Goal: Task Accomplishment & Management: Manage account settings

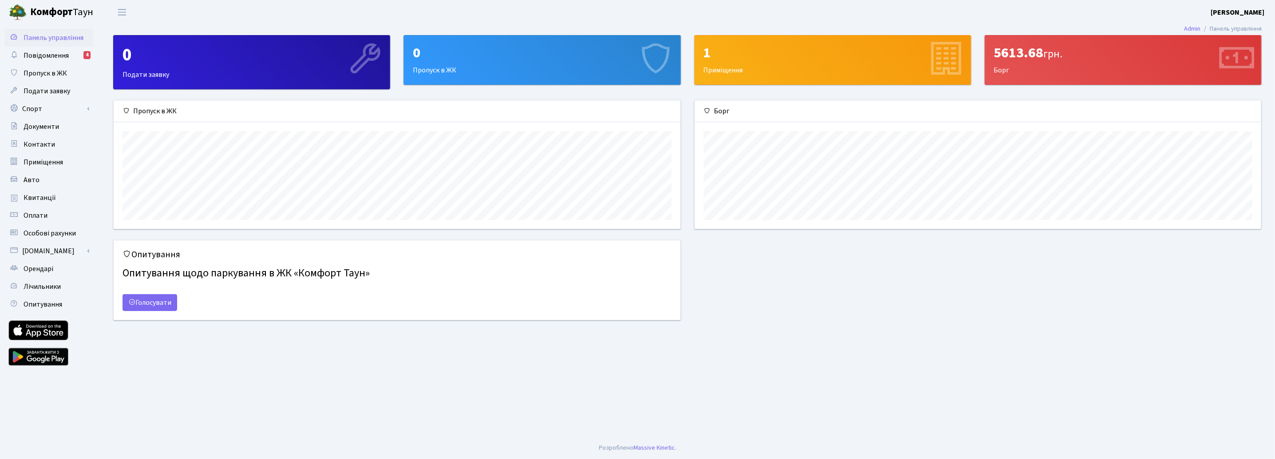
scroll to position [128, 567]
click at [43, 268] on span "Орендарі" at bounding box center [39, 269] width 30 height 10
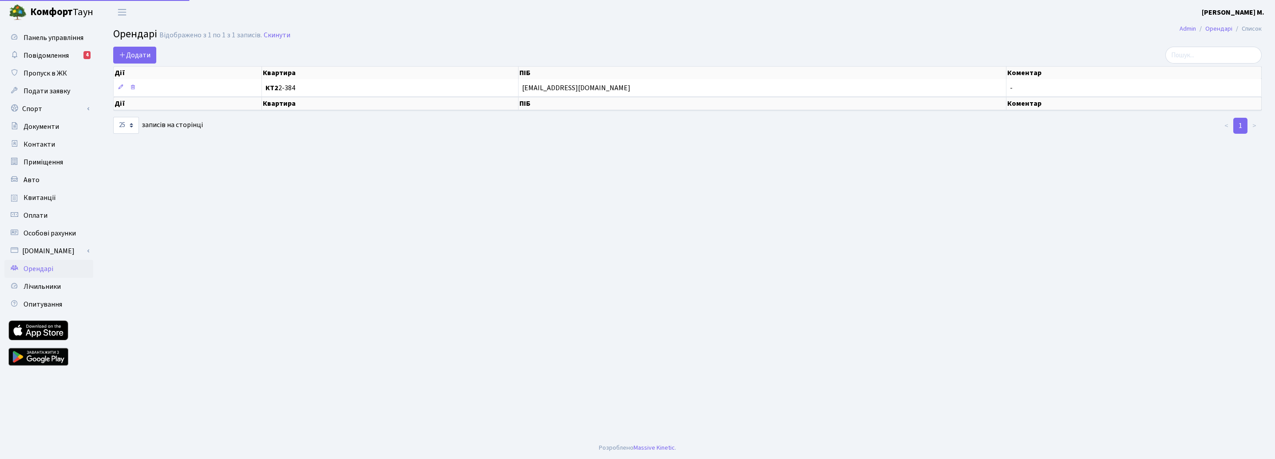
select select "25"
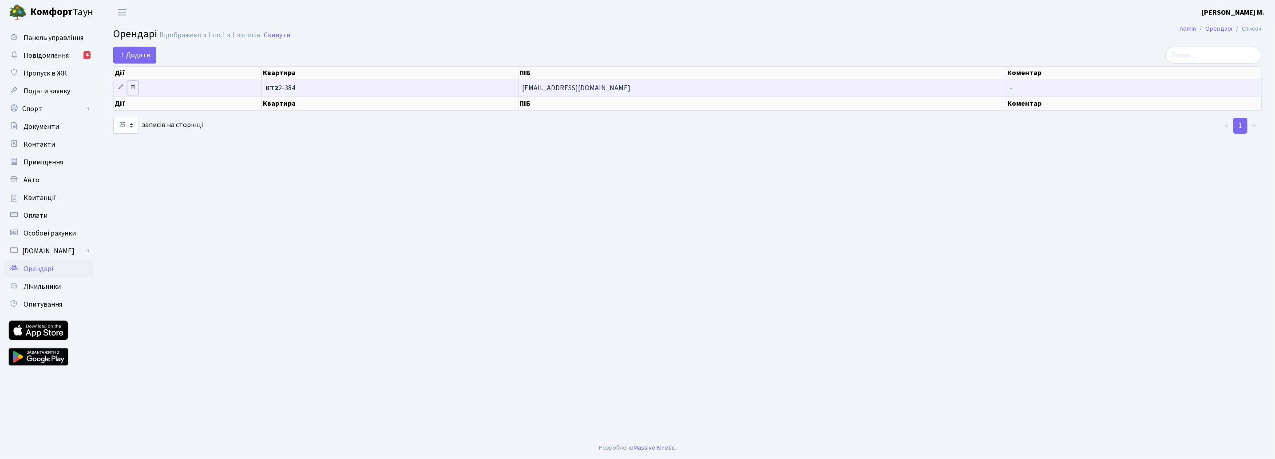
click at [131, 85] on icon at bounding box center [133, 87] width 6 height 6
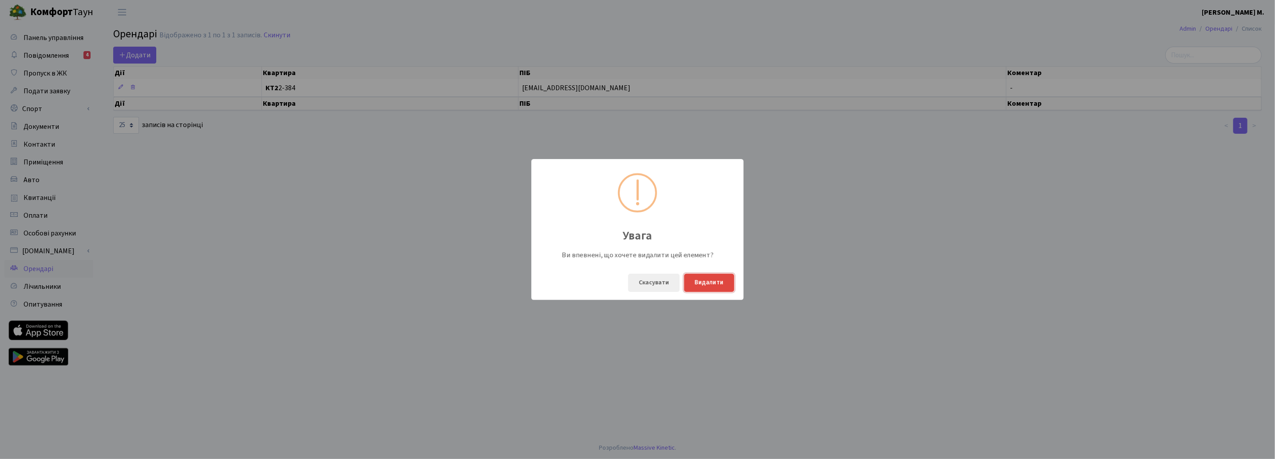
click at [722, 280] on button "Видалити" at bounding box center [709, 283] width 50 height 18
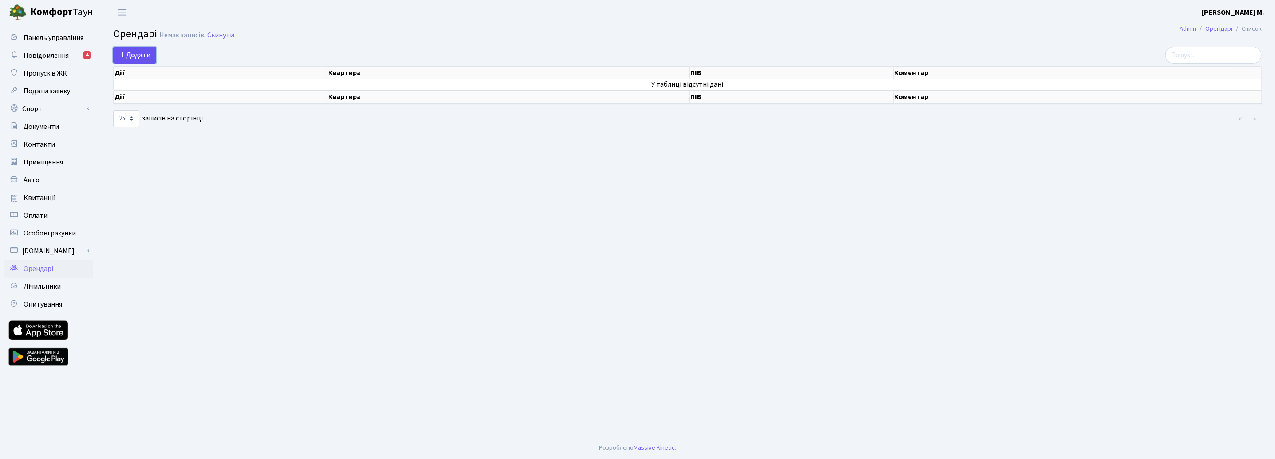
click at [130, 50] on span "Додати" at bounding box center [135, 55] width 32 height 10
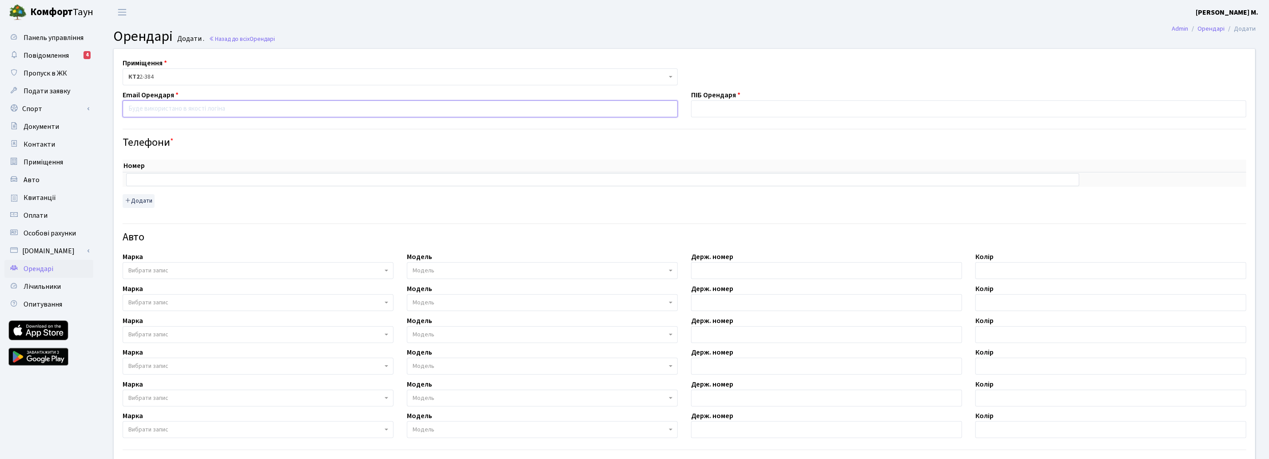
click at [208, 108] on input "email" at bounding box center [400, 108] width 555 height 17
click at [197, 183] on input "text" at bounding box center [602, 179] width 953 height 12
click at [45, 71] on span "Пропуск в ЖК" at bounding box center [46, 73] width 44 height 10
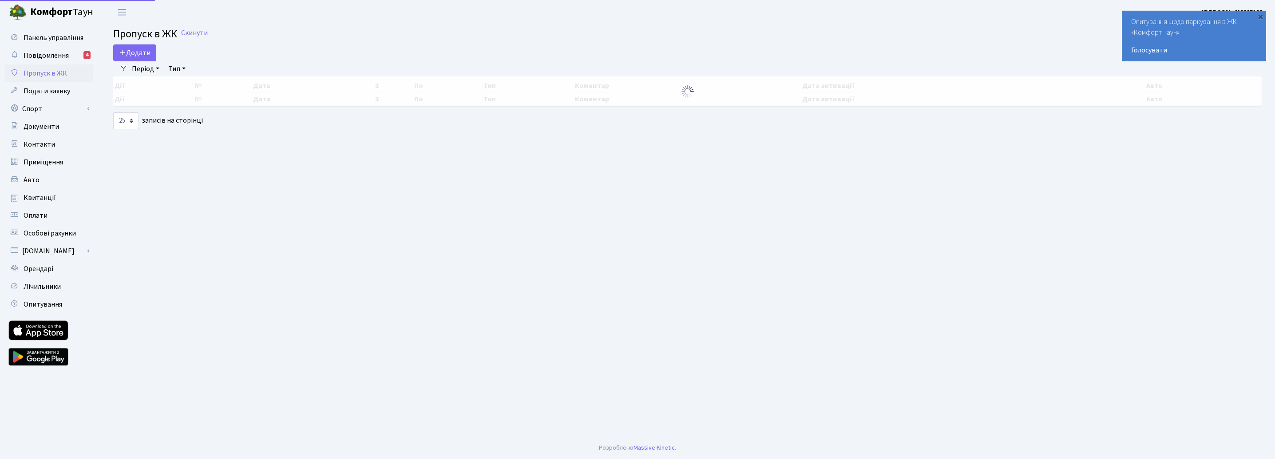
select select "25"
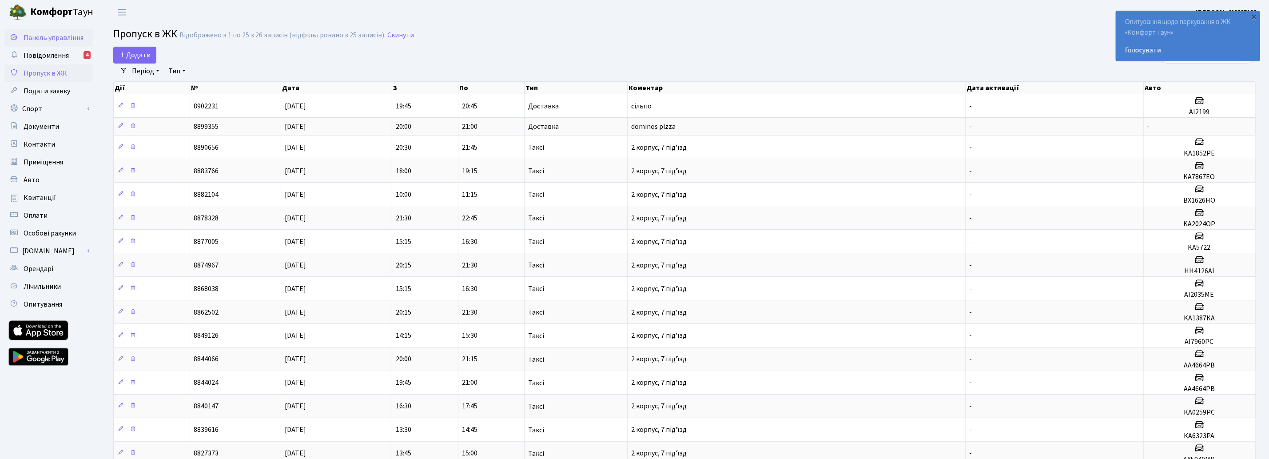
click at [55, 40] on span "Панель управління" at bounding box center [54, 38] width 60 height 10
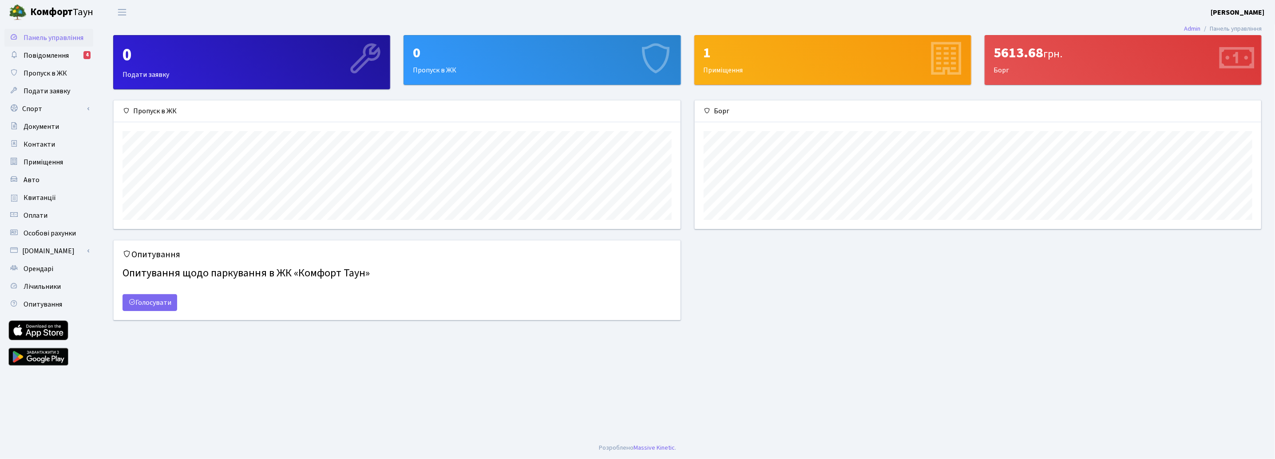
scroll to position [128, 567]
click at [1241, 29] on li "Панель управління" at bounding box center [1231, 29] width 61 height 10
click at [1187, 30] on link "Admin" at bounding box center [1192, 28] width 16 height 9
click at [1236, 12] on b "[PERSON_NAME]" at bounding box center [1238, 13] width 54 height 10
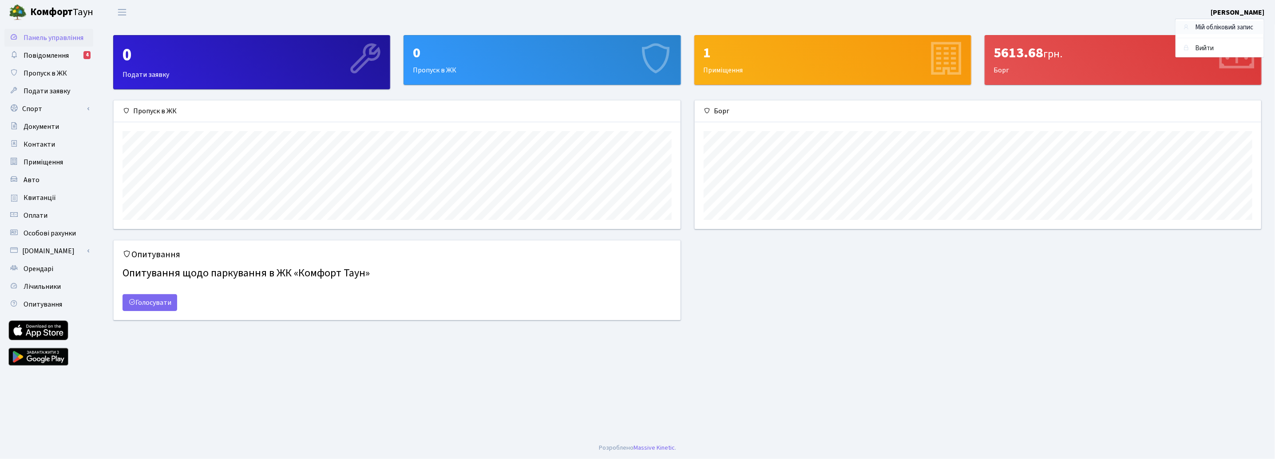
click at [1225, 27] on link "Мій обліковий запис" at bounding box center [1220, 28] width 88 height 14
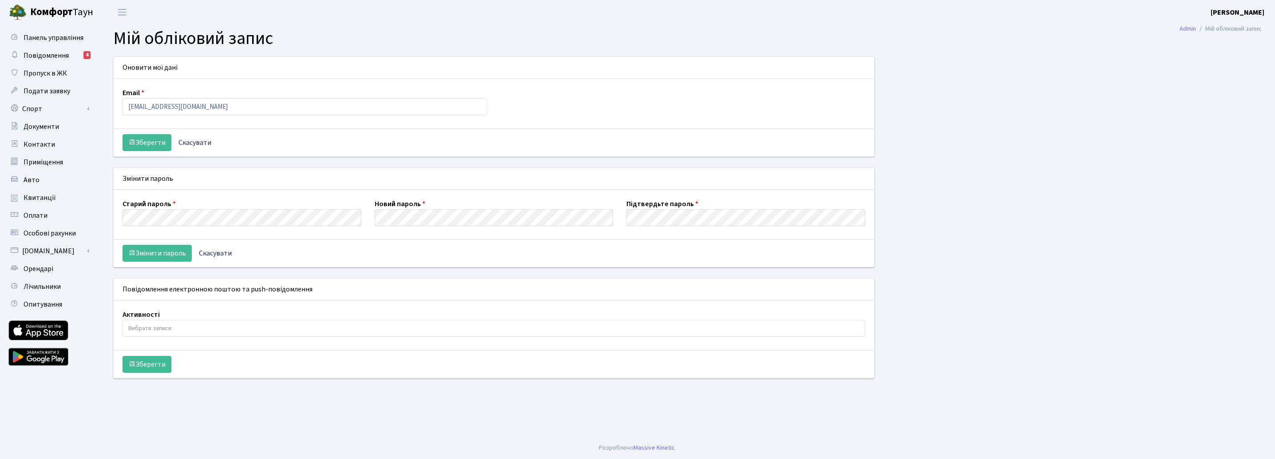
select select
click at [49, 146] on span "Контакти" at bounding box center [40, 144] width 32 height 10
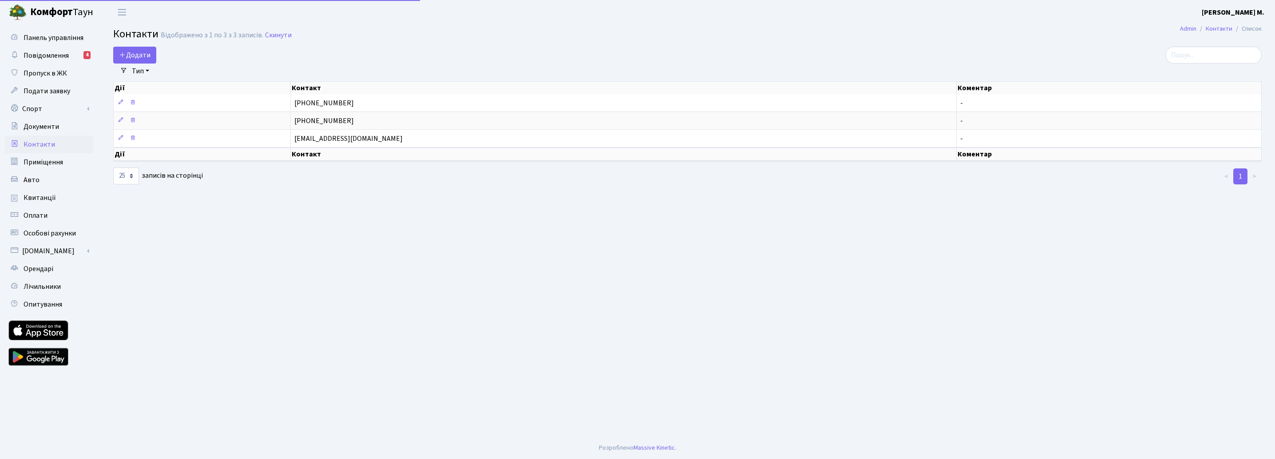
select select "25"
click at [121, 119] on icon at bounding box center [121, 120] width 6 height 6
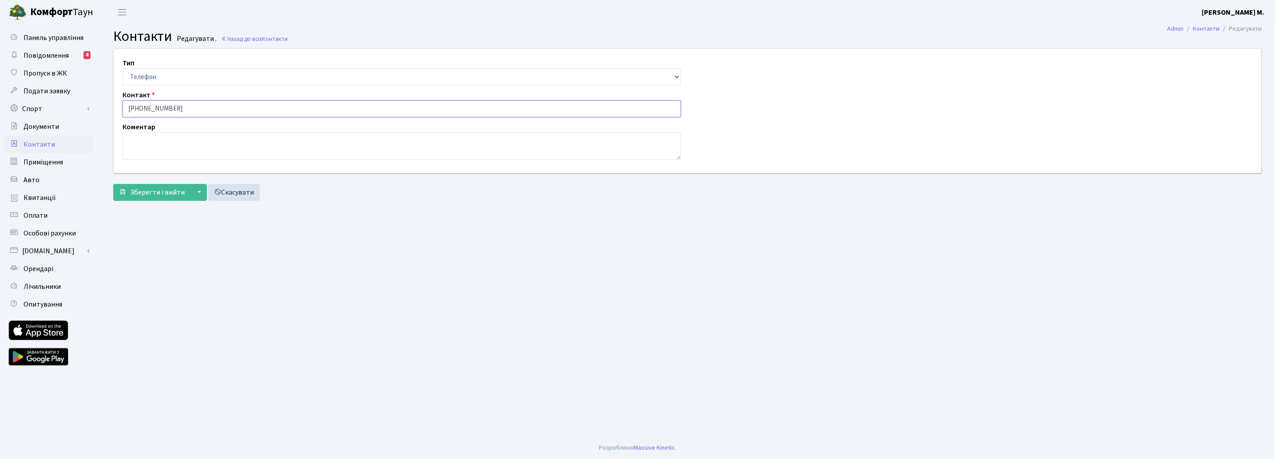
click at [126, 108] on input "[PHONE_NUMBER]" at bounding box center [402, 108] width 559 height 17
type input "[PHONE_NUMBER]"
click at [166, 193] on span "Зберегти і вийти" at bounding box center [157, 192] width 55 height 10
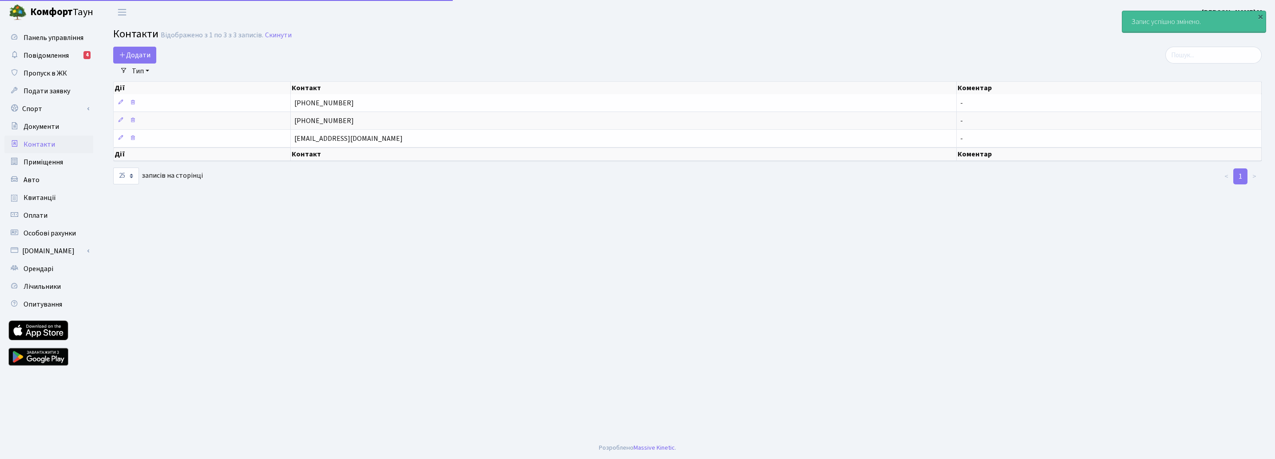
select select "25"
click at [47, 271] on span "Орендарі" at bounding box center [39, 269] width 30 height 10
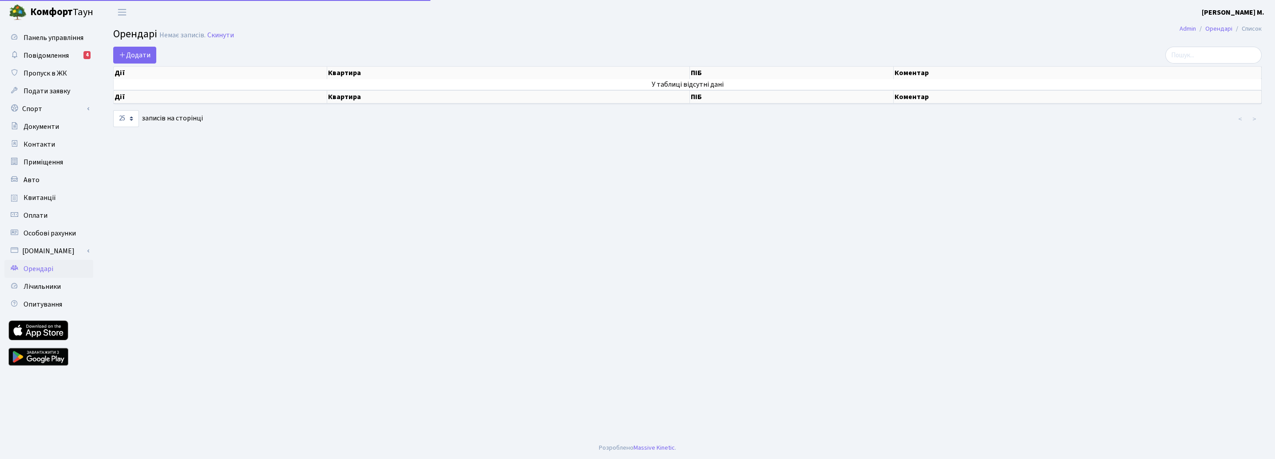
select select "25"
click at [129, 55] on span "Додати" at bounding box center [135, 55] width 32 height 10
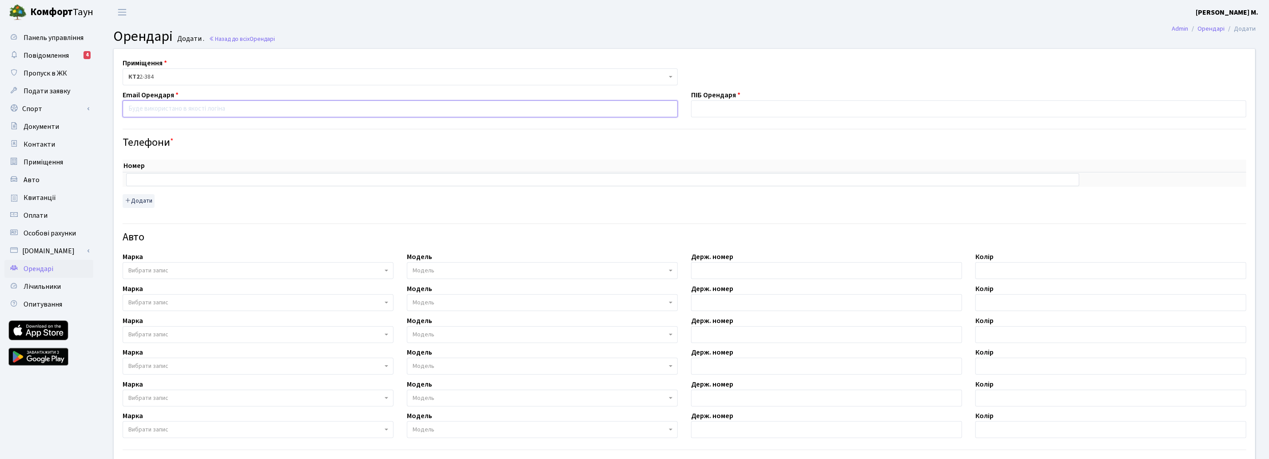
click at [191, 107] on input "email" at bounding box center [400, 108] width 555 height 17
click at [52, 92] on span "Подати заявку" at bounding box center [47, 91] width 47 height 10
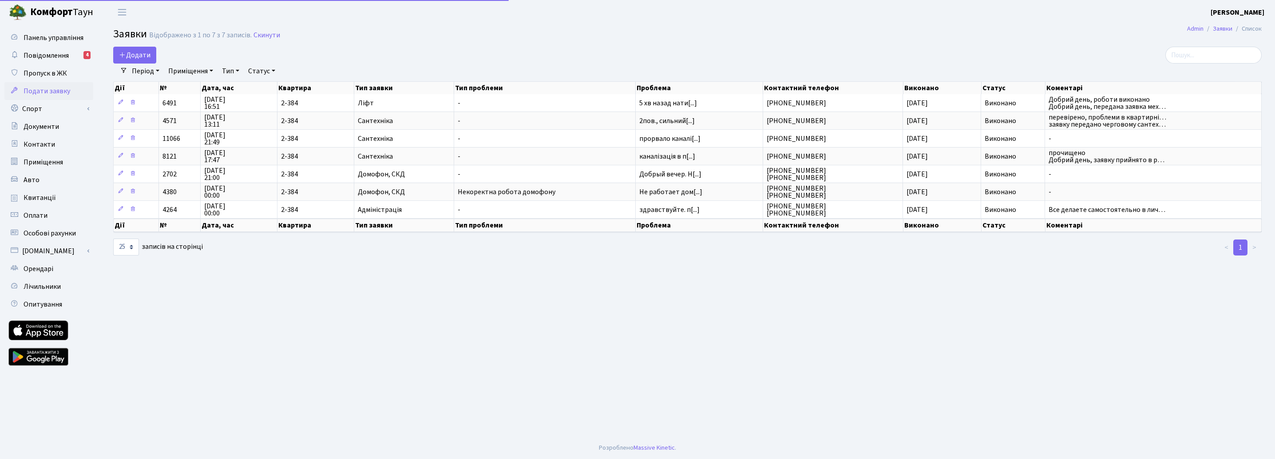
select select "25"
click at [1244, 13] on b "[PERSON_NAME] М." at bounding box center [1238, 13] width 54 height 10
click at [1222, 24] on link "Мій обліковий запис" at bounding box center [1220, 28] width 88 height 14
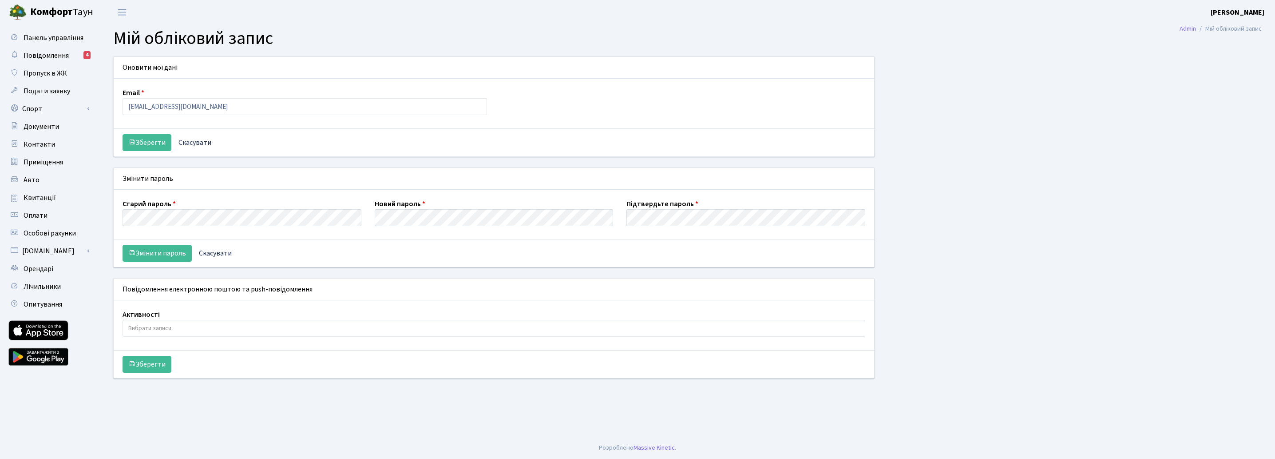
select select
click at [32, 143] on span "Контакти" at bounding box center [40, 144] width 32 height 10
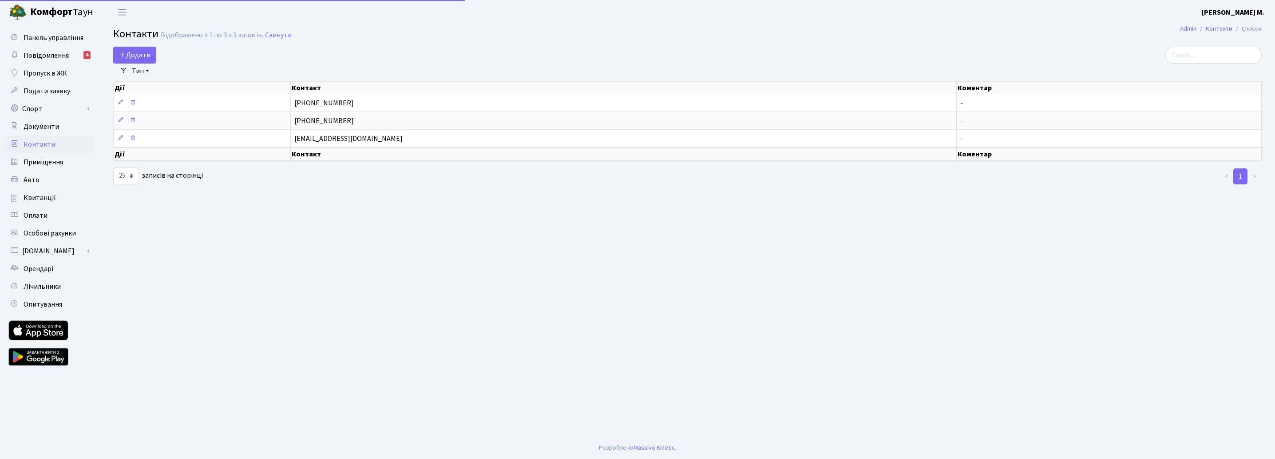
select select "25"
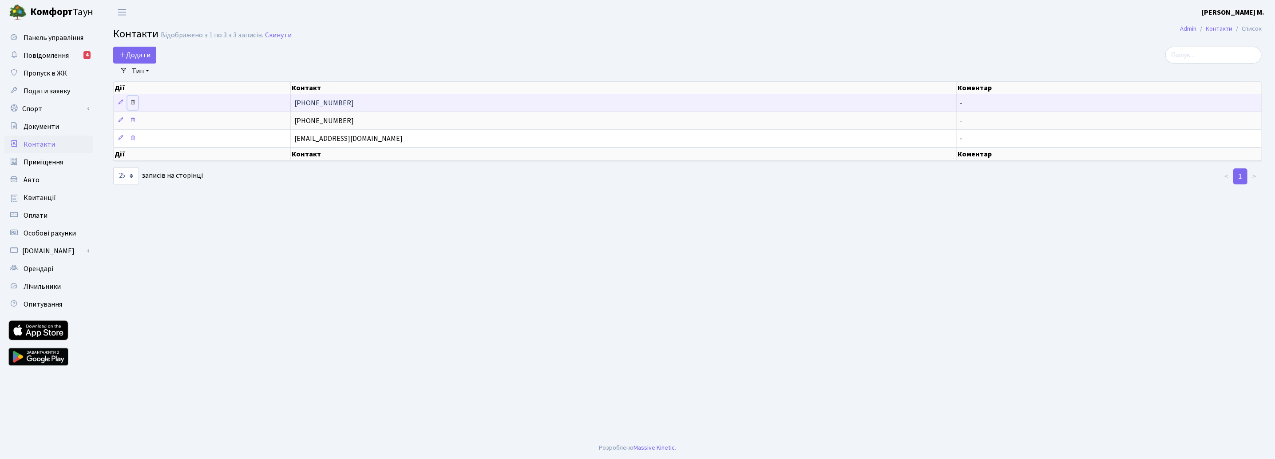
click at [132, 103] on icon at bounding box center [133, 102] width 6 height 6
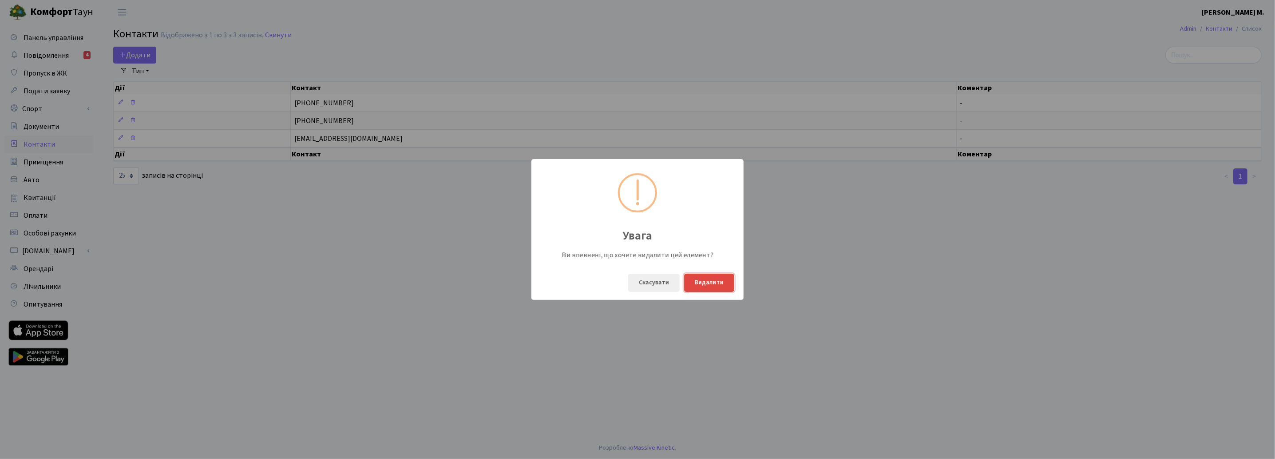
click at [726, 286] on button "Видалити" at bounding box center [709, 283] width 50 height 18
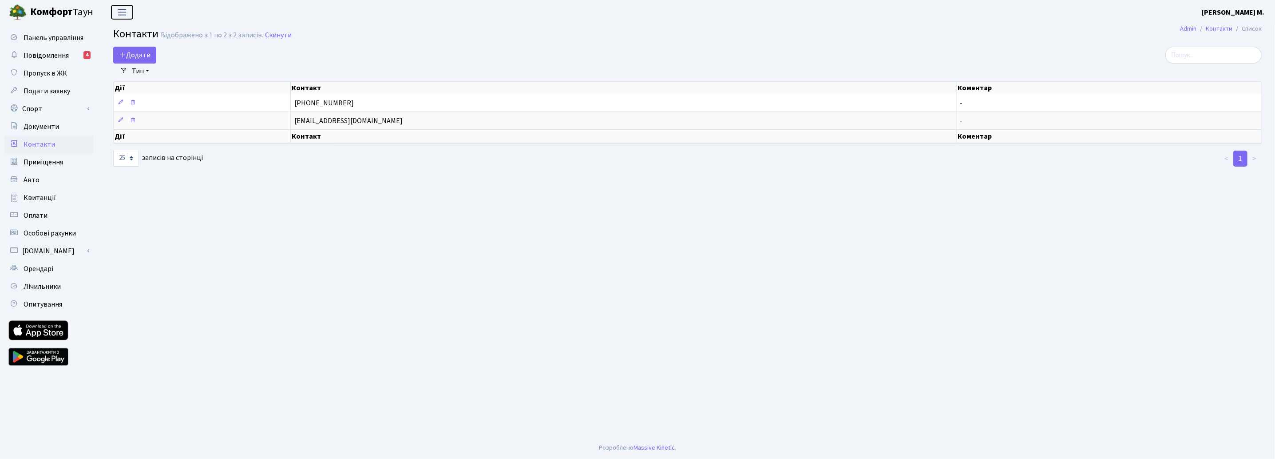
click at [118, 15] on span "Переключити навігацію" at bounding box center [121, 12] width 13 height 10
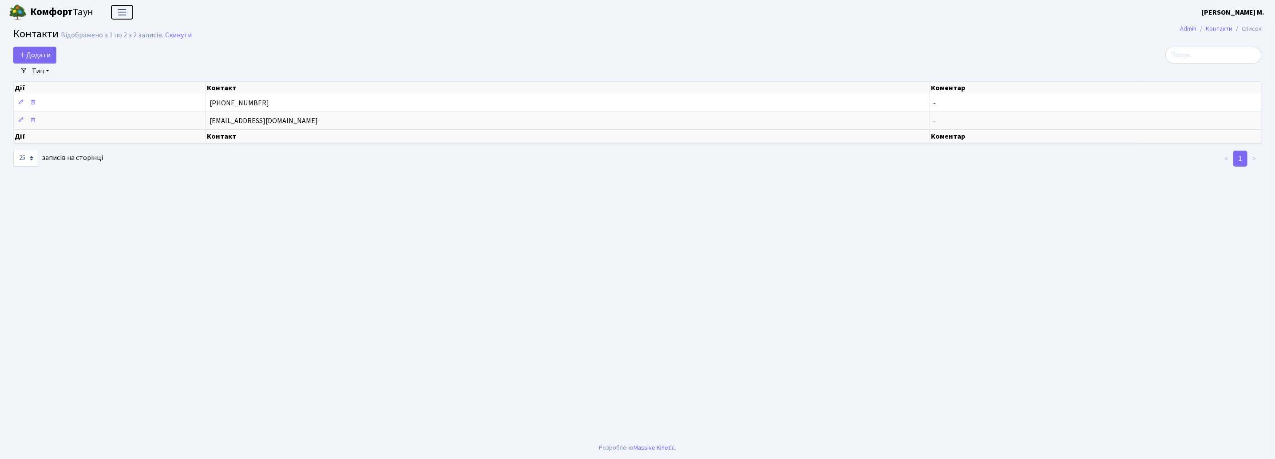
click at [118, 15] on span "Переключити навігацію" at bounding box center [121, 12] width 13 height 10
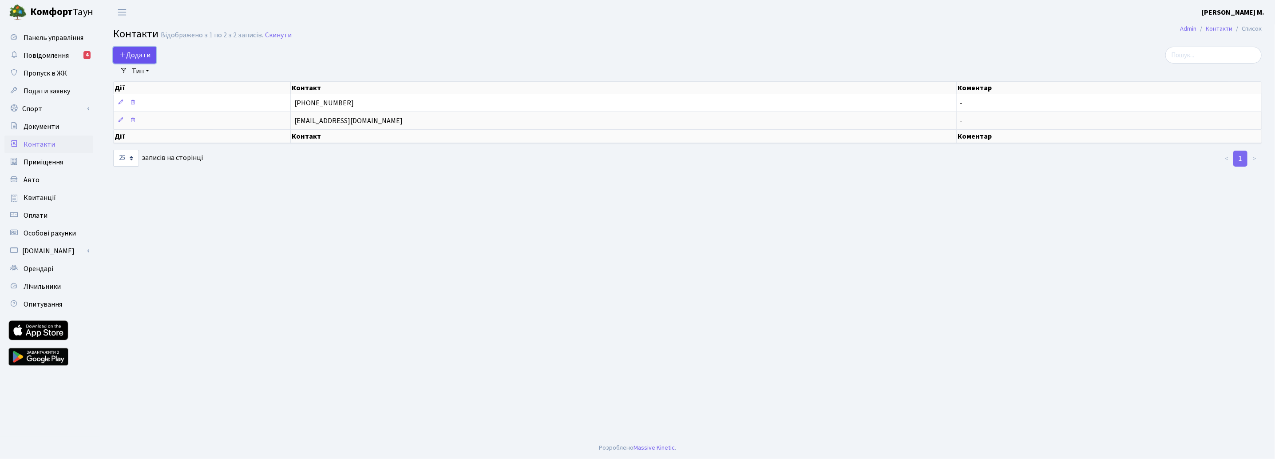
click at [146, 58] on span "Додати" at bounding box center [135, 55] width 32 height 10
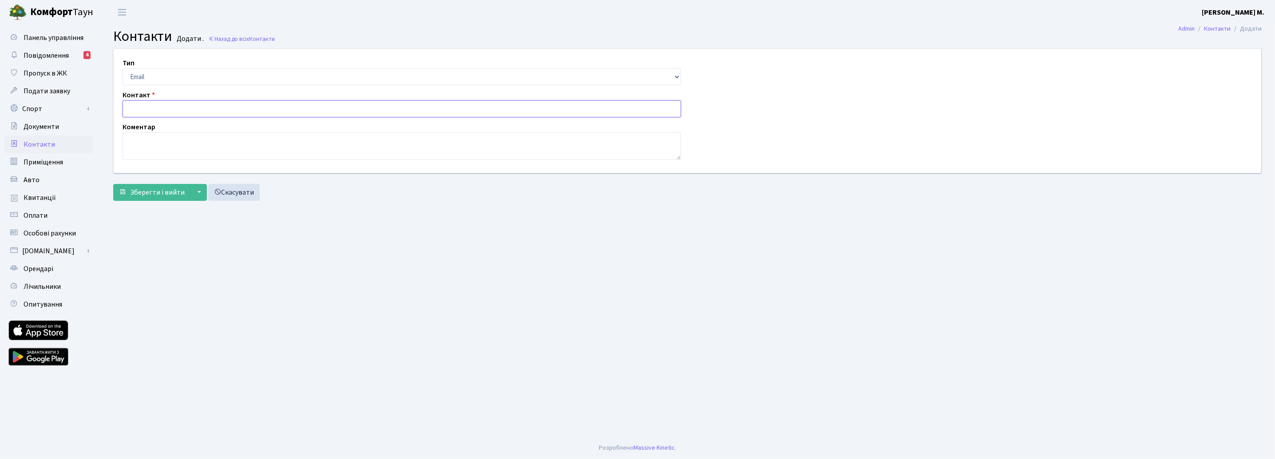
click at [175, 110] on input "text" at bounding box center [402, 108] width 559 height 17
click at [231, 68] on select "Email Телефон" at bounding box center [402, 76] width 559 height 17
select select "1"
click at [123, 68] on select "Email Телефон" at bounding box center [402, 76] width 559 height 17
click at [159, 107] on input "text" at bounding box center [402, 108] width 559 height 17
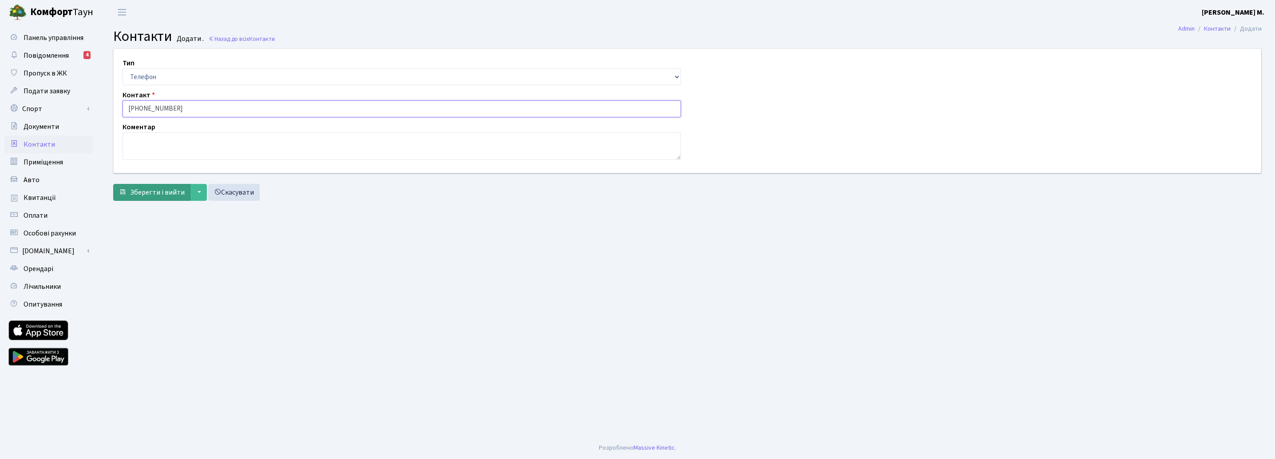
type input "[PHONE_NUMBER]"
click at [166, 191] on span "Зберегти і вийти" at bounding box center [157, 192] width 55 height 10
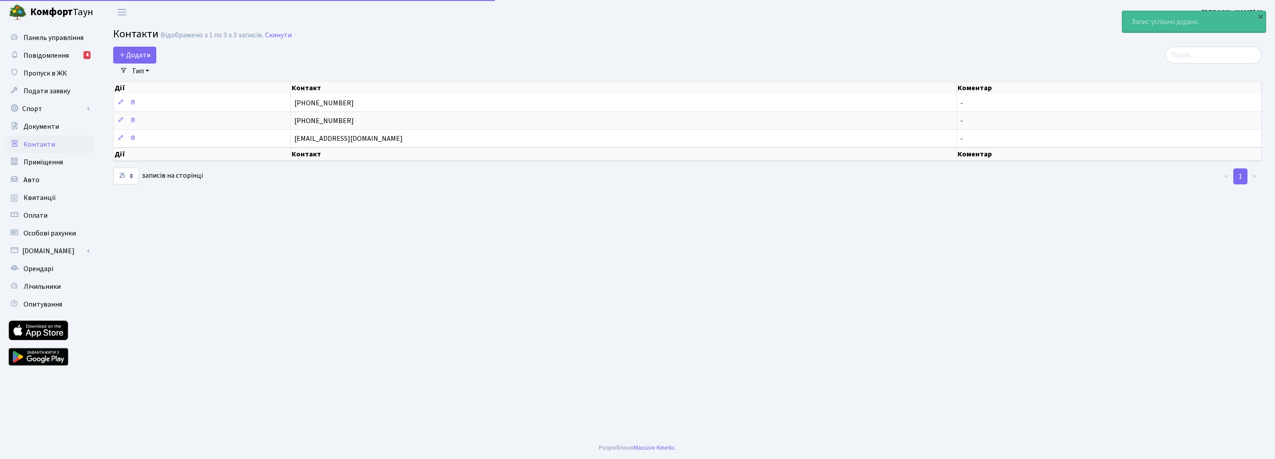
select select "25"
